Goal: Transaction & Acquisition: Purchase product/service

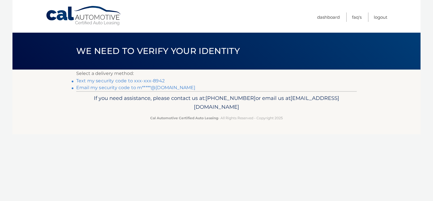
click at [145, 82] on link "Text my security code to xxx-xxx-8942" at bounding box center [120, 80] width 89 height 5
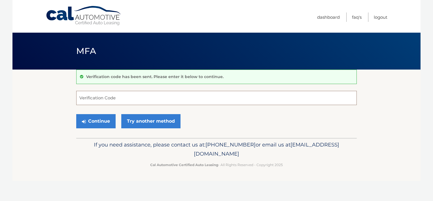
click at [128, 91] on input "Verification Code" at bounding box center [216, 98] width 281 height 14
type input "141094"
click at [76, 114] on button "Continue" at bounding box center [95, 121] width 39 height 14
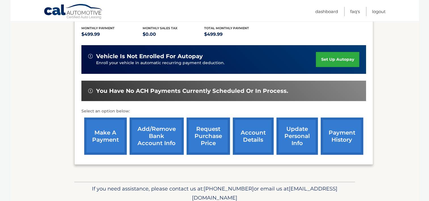
scroll to position [142, 0]
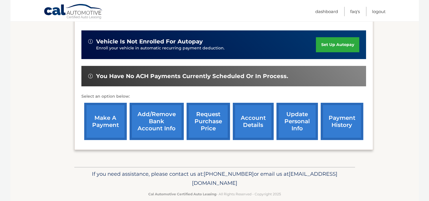
click at [111, 106] on link "make a payment" at bounding box center [105, 121] width 43 height 37
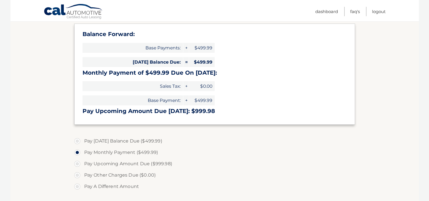
scroll to position [142, 0]
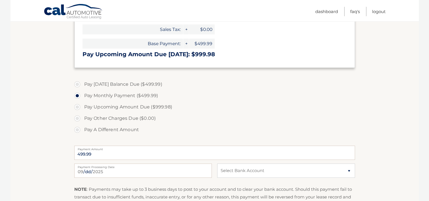
click at [77, 84] on label "Pay [DATE] Balance Due ($499.99)" at bounding box center [214, 84] width 281 height 11
click at [77, 84] on input "Pay [DATE] Balance Due ($499.99)" at bounding box center [80, 83] width 6 height 9
radio input "true"
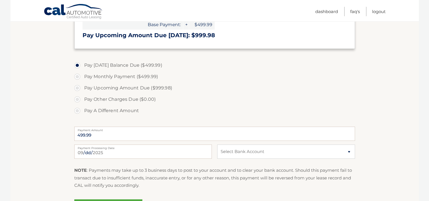
scroll to position [170, 0]
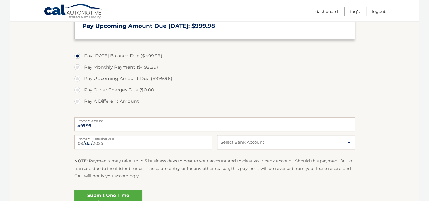
drag, startPoint x: 240, startPoint y: 144, endPoint x: 243, endPoint y: 143, distance: 3.2
click at [240, 144] on select "Select Bank Account Checking BANK OF AMERICA N.A. *****2060 Checking BANK OF AM…" at bounding box center [286, 142] width 138 height 14
select select "OGNkNDQwNDAtZWRhOS00OTdkLTk2YTQtN2Q4OWE2YzMyNWIx"
click at [217, 135] on select "Select Bank Account Checking BANK OF AMERICA N.A. *****2060 Checking BANK OF AM…" at bounding box center [286, 142] width 138 height 14
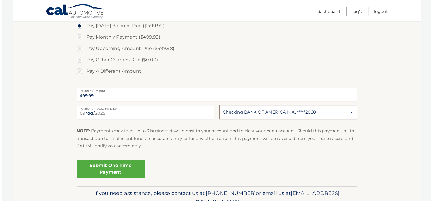
scroll to position [228, 0]
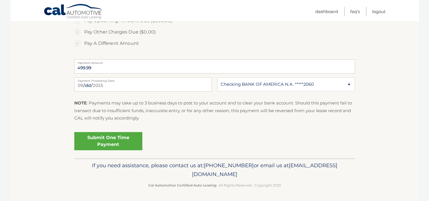
click at [96, 140] on link "Submit One Time Payment" at bounding box center [108, 141] width 68 height 18
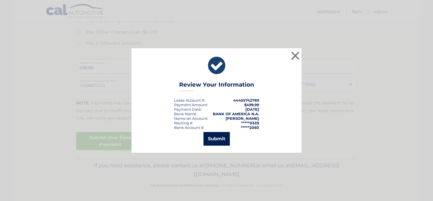
click at [219, 136] on button "Submit" at bounding box center [217, 139] width 26 height 14
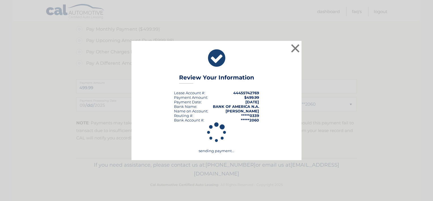
scroll to position [208, 0]
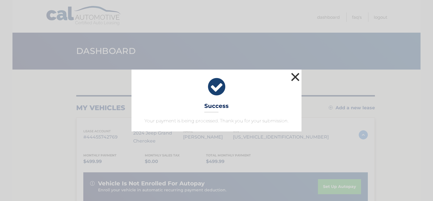
click at [297, 75] on button "×" at bounding box center [295, 76] width 11 height 11
